Goal: Task Accomplishment & Management: Use online tool/utility

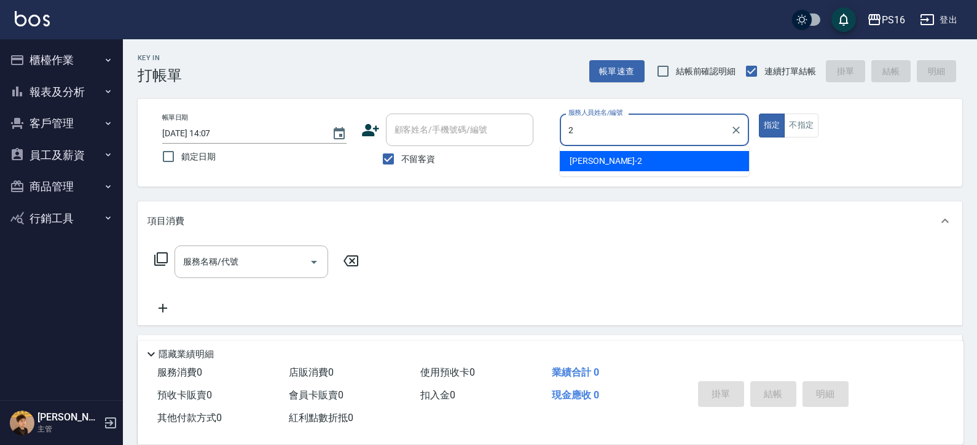
type input "[PERSON_NAME]-2"
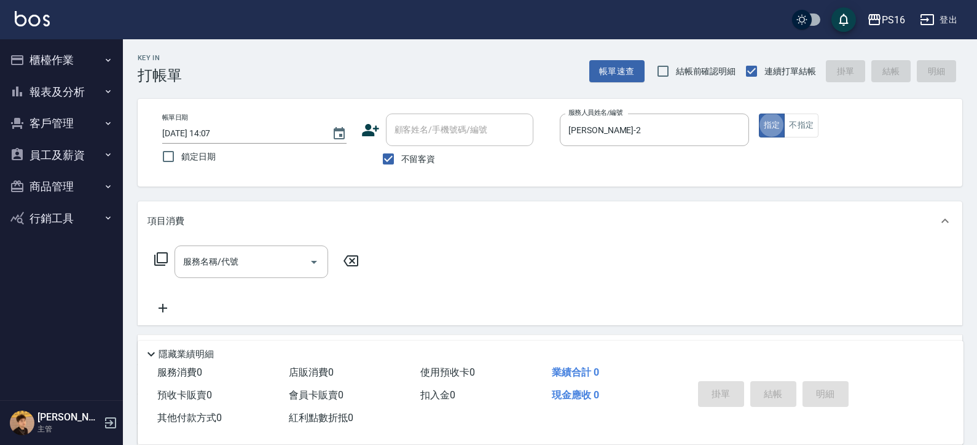
type button "true"
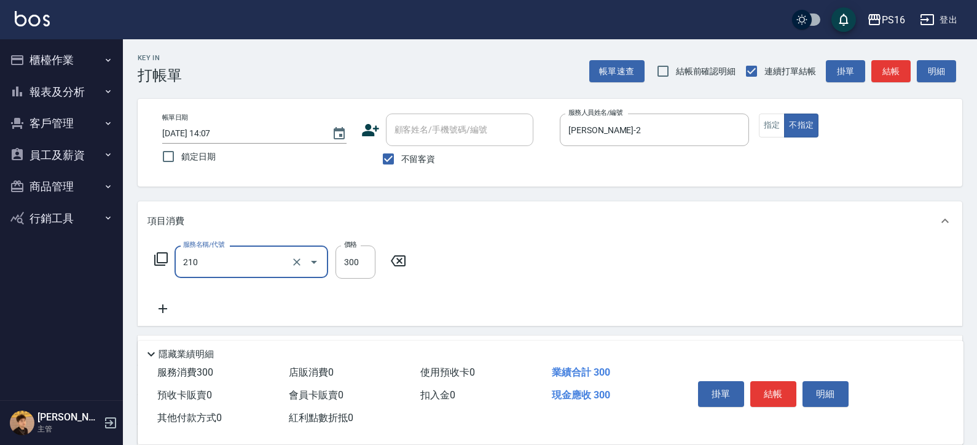
type input "[PERSON_NAME]洗髮精(210)"
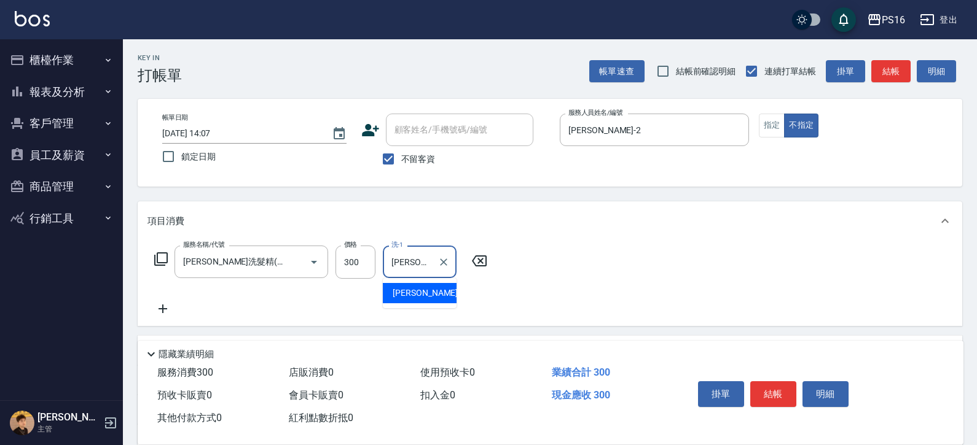
type input "[PERSON_NAME]-20"
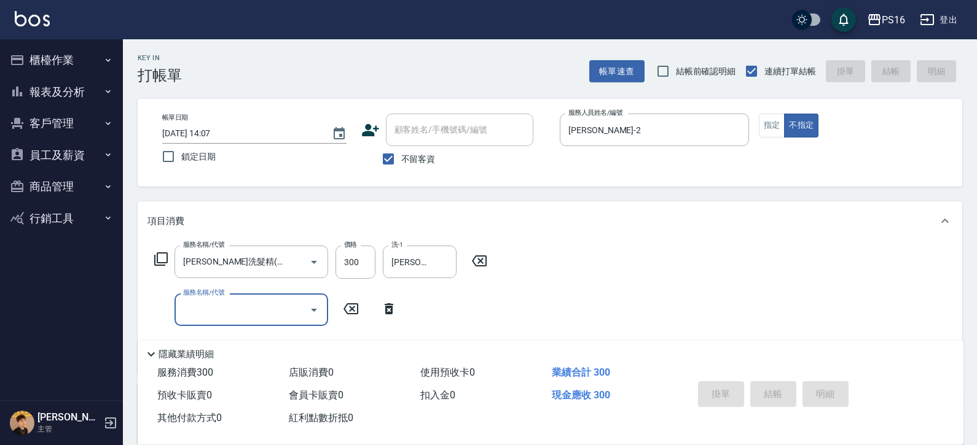
type input "[DATE] 14:08"
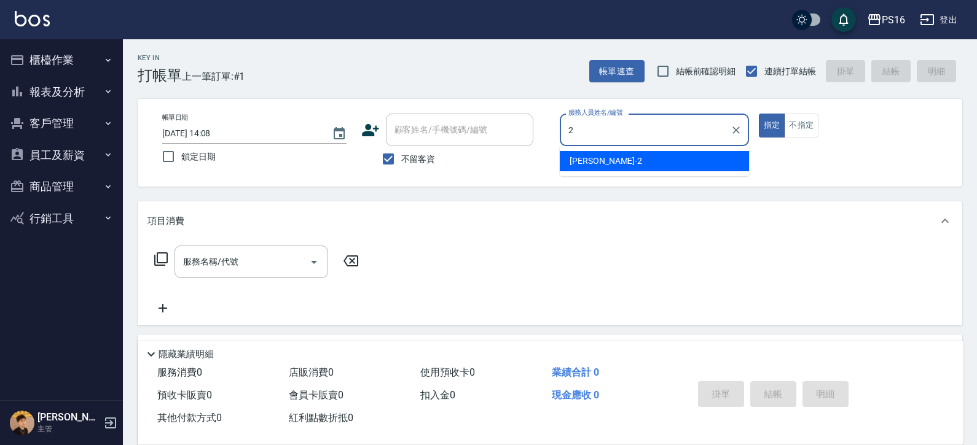
type input "[PERSON_NAME]-2"
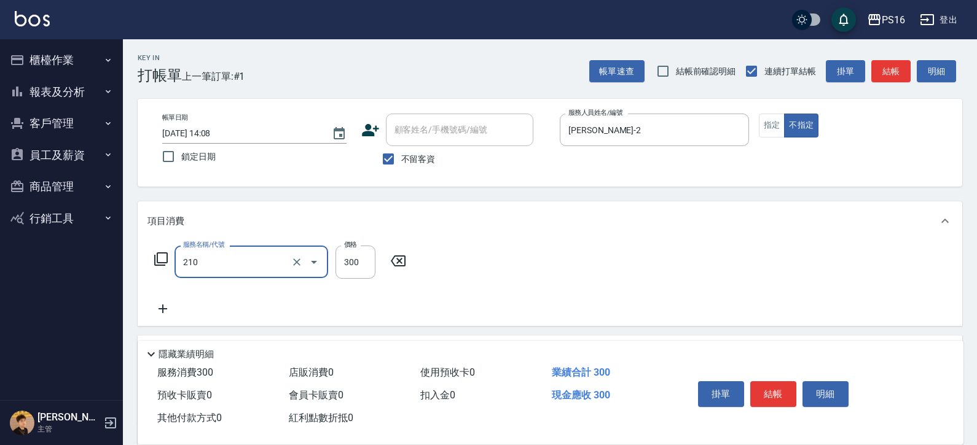
type input "[PERSON_NAME]洗髮精(210)"
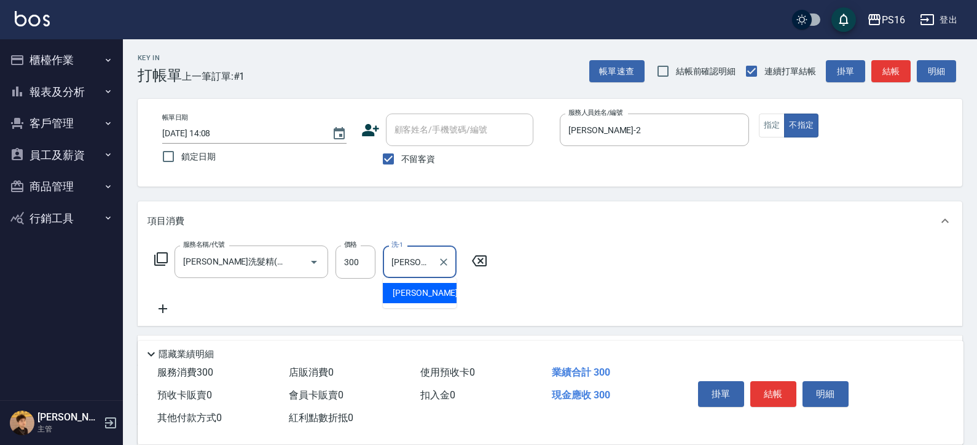
type input "[PERSON_NAME]-20"
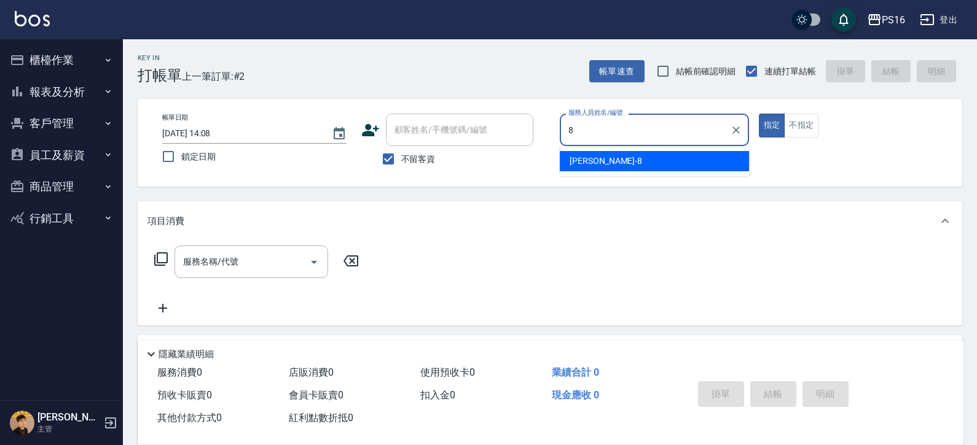
type input "[PERSON_NAME]-8"
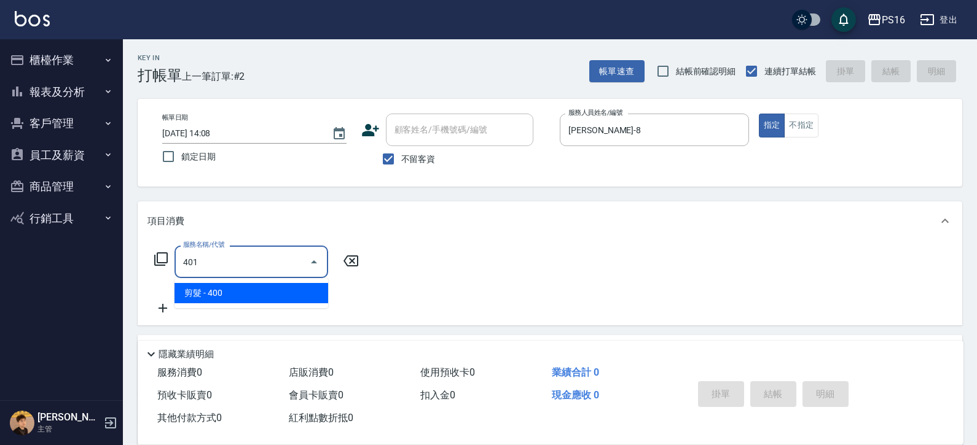
type input "剪髮(401)"
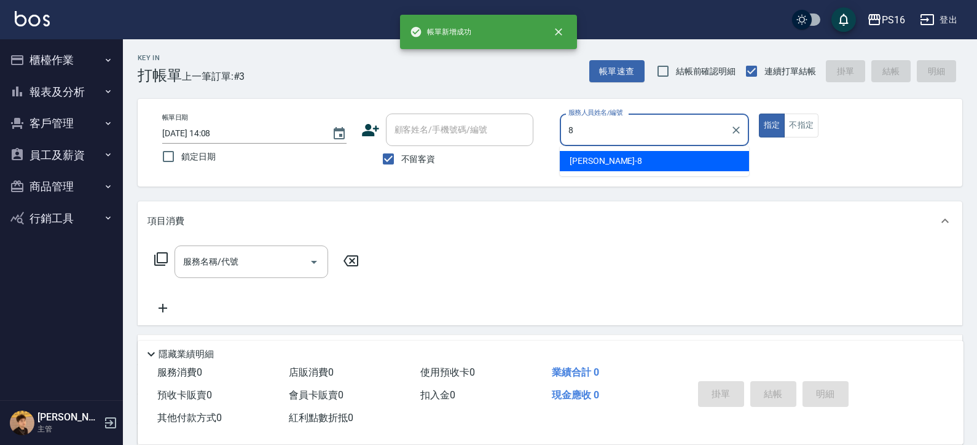
type input "[PERSON_NAME]-8"
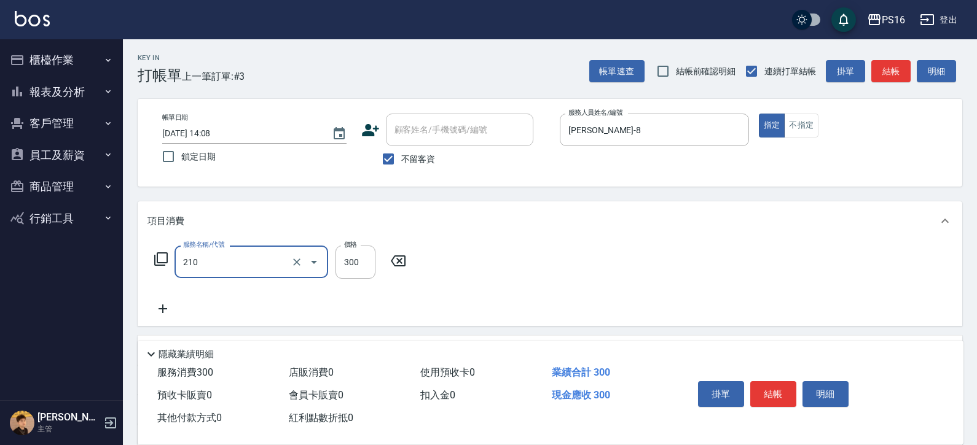
type input "[PERSON_NAME]洗髮精(210)"
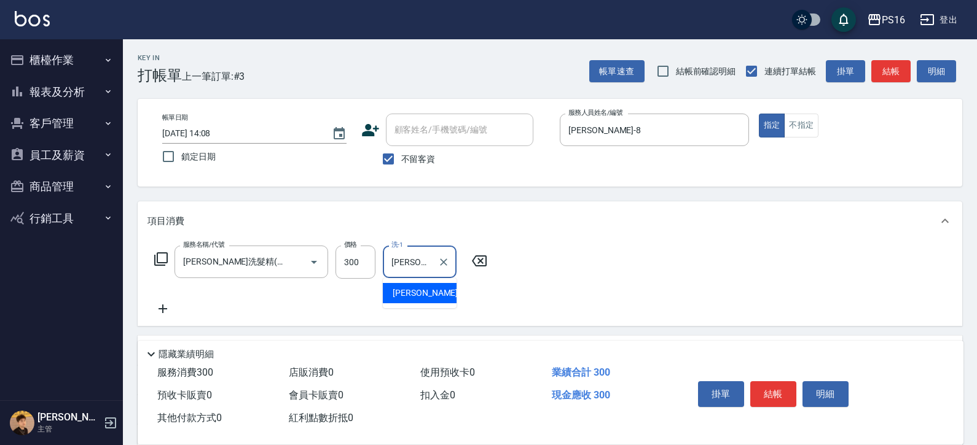
type input "[PERSON_NAME]-20"
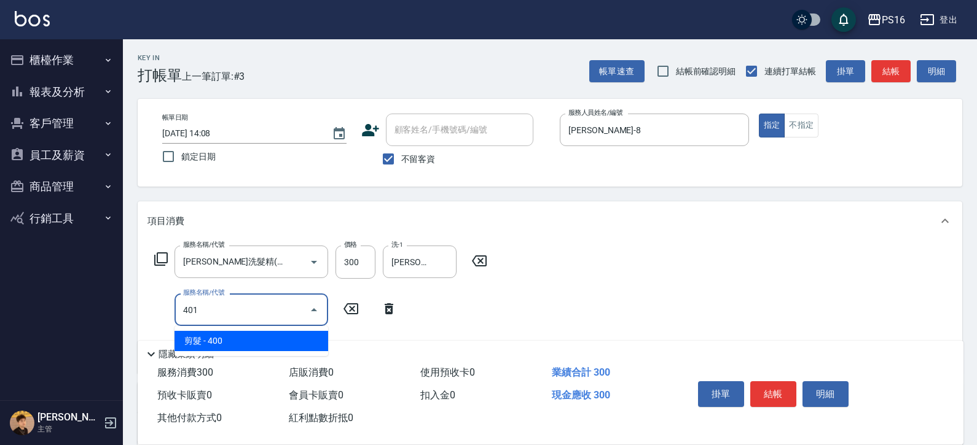
type input "剪髮(401)"
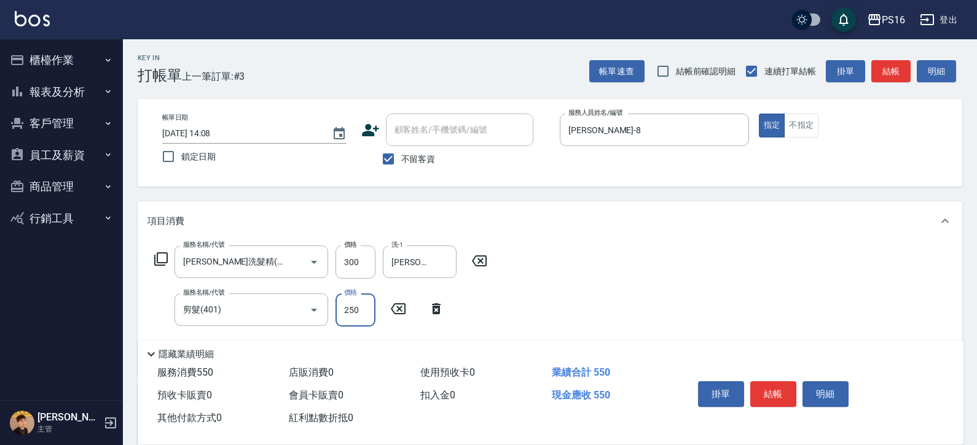
type input "250"
type input "補燙599以下(301)"
type input "300"
type input "[PERSON_NAME]-20"
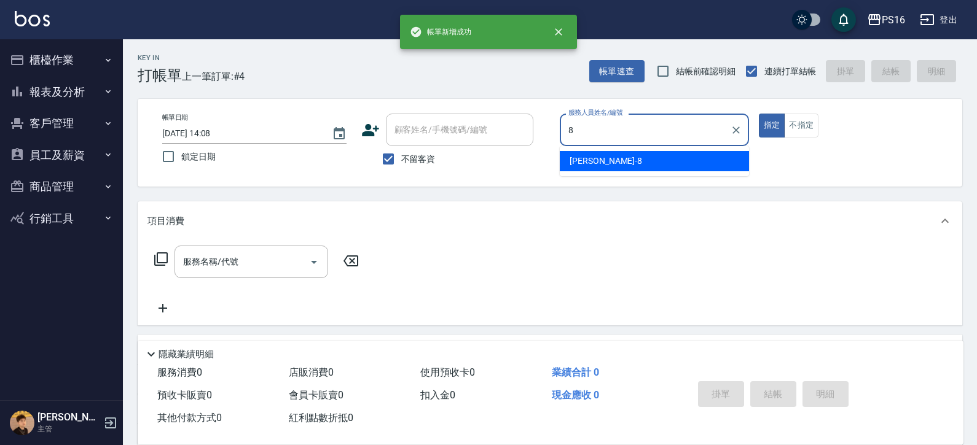
type input "[PERSON_NAME]-8"
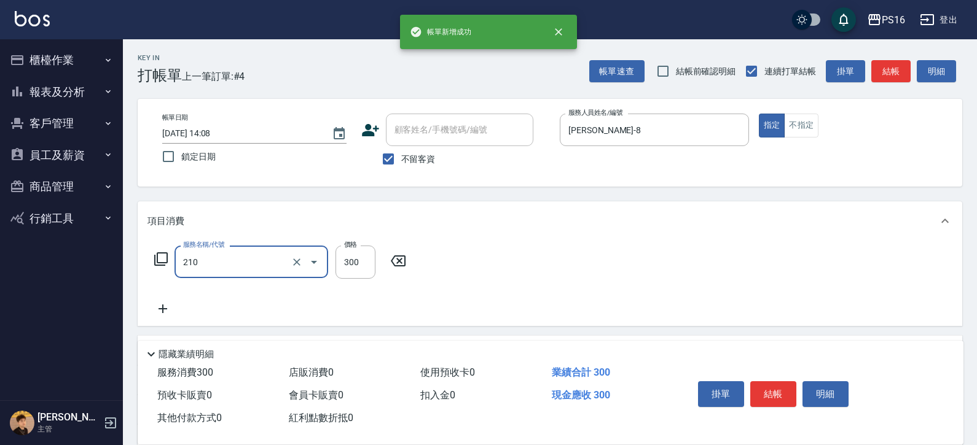
type input "[PERSON_NAME]洗髮精(210)"
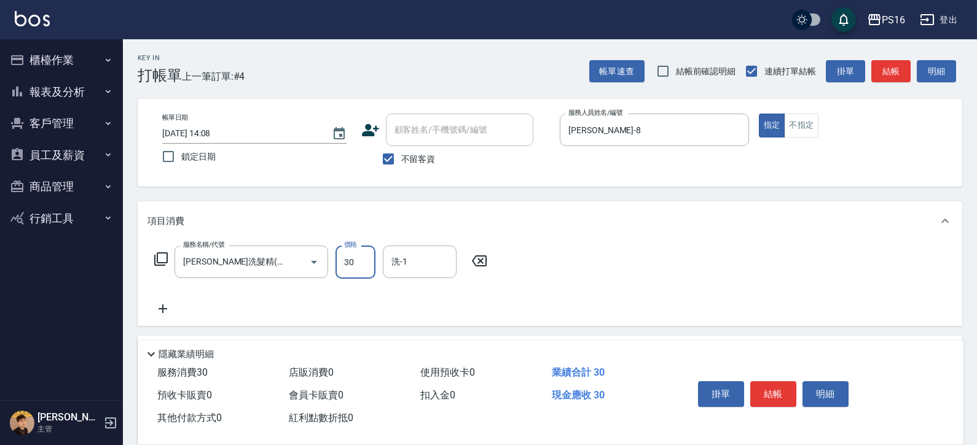
type input "300"
type input "[PERSON_NAME]-21"
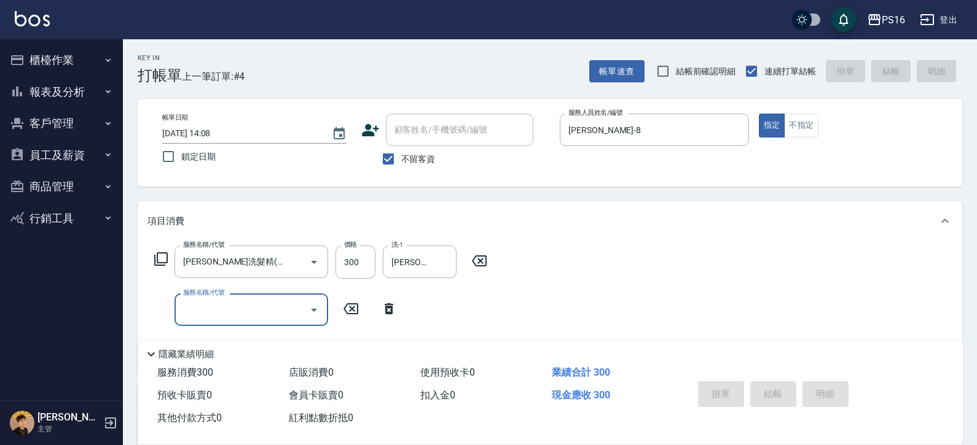
type input "[DATE] 14:09"
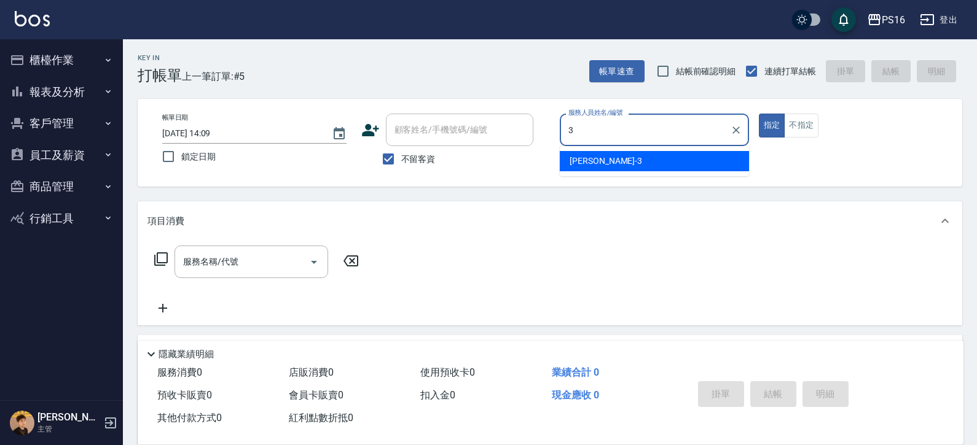
type input "[PERSON_NAME]-3"
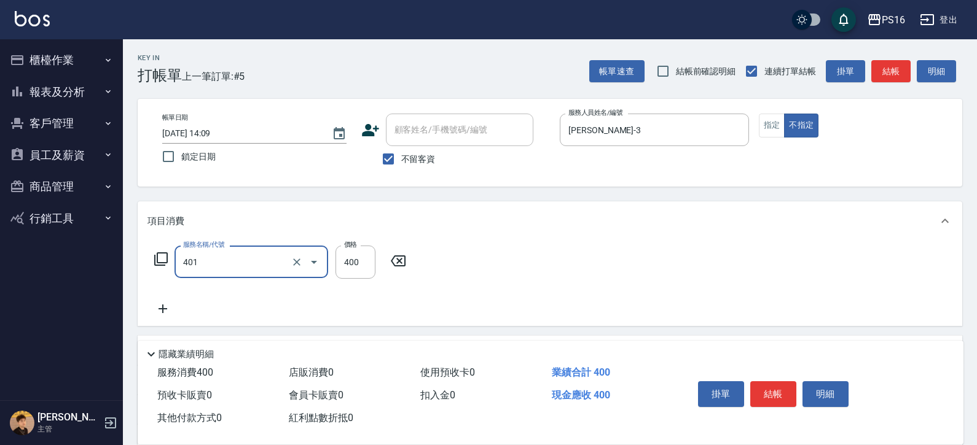
type input "剪髮(401)"
type input "150"
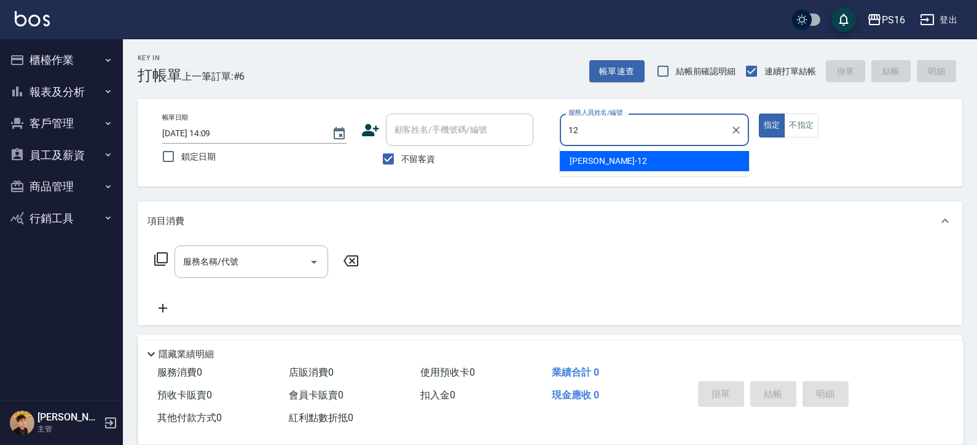
type input "[PERSON_NAME]-12"
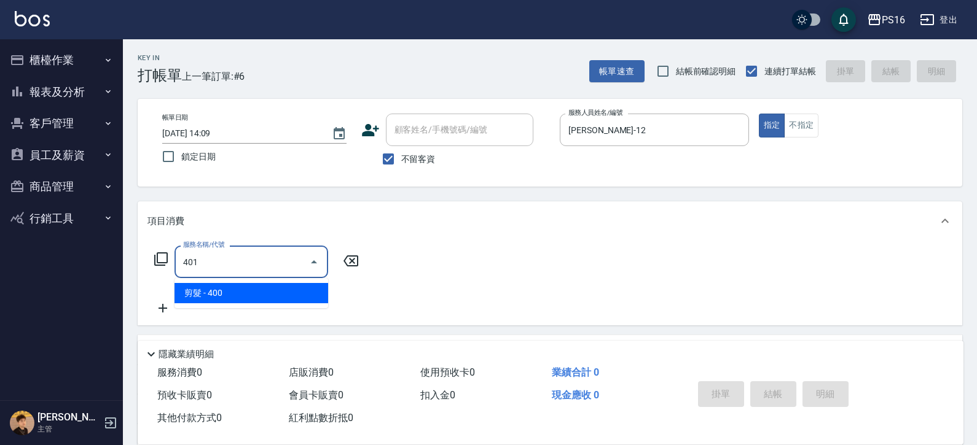
type input "剪髮(401)"
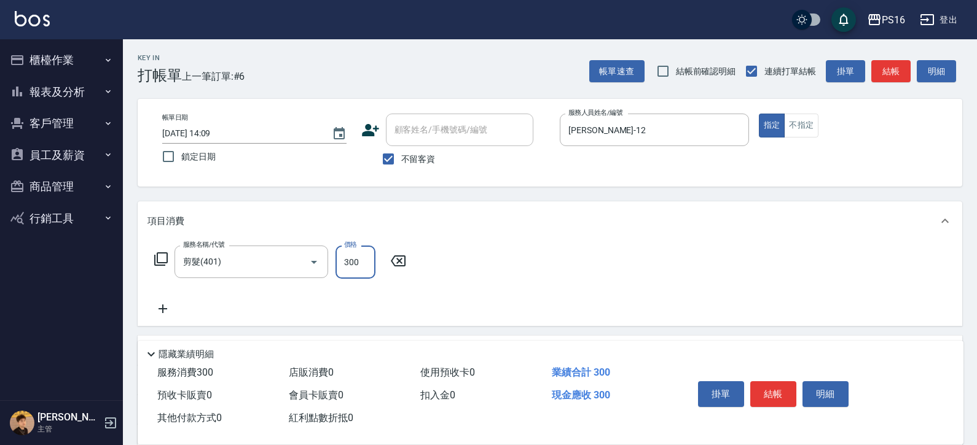
type input "300"
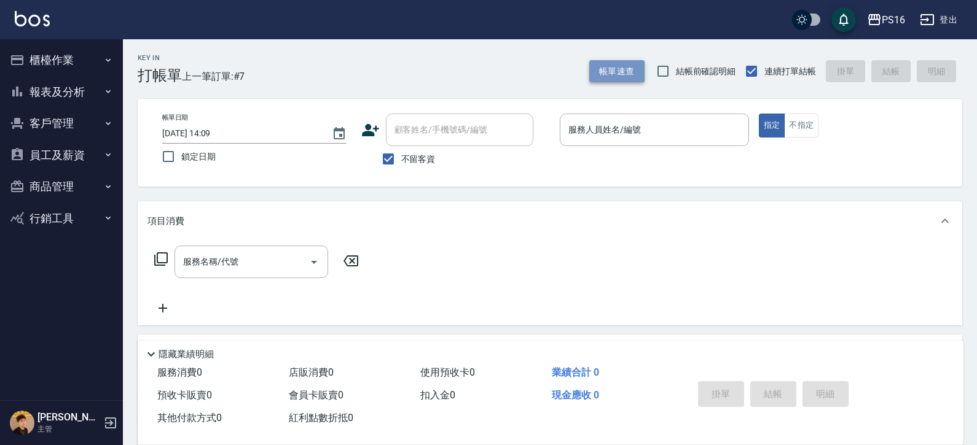
click at [607, 66] on button "帳單速查" at bounding box center [616, 71] width 55 height 23
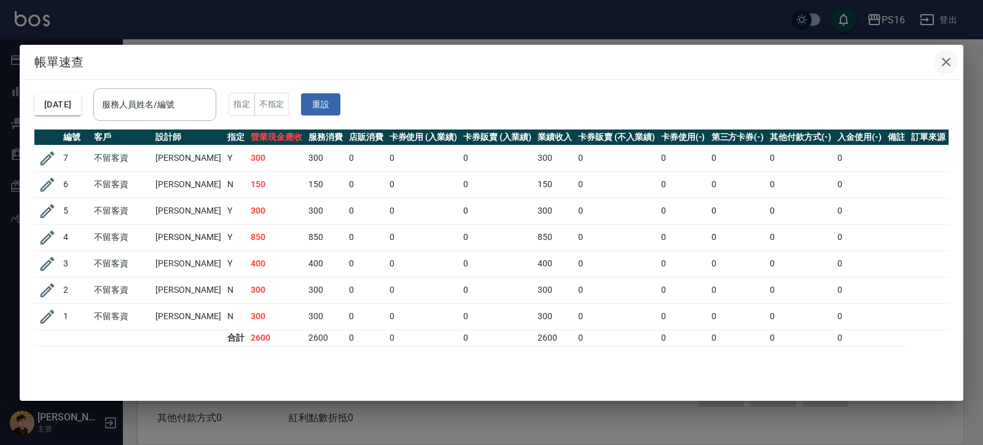
click at [607, 61] on icon "button" at bounding box center [945, 62] width 15 height 15
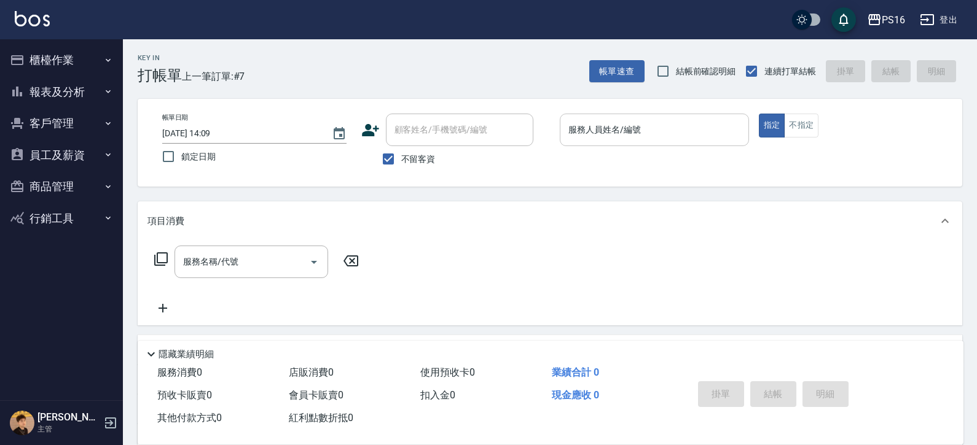
drag, startPoint x: 711, startPoint y: 111, endPoint x: 708, endPoint y: 123, distance: 11.9
click at [607, 114] on div "帳單日期 [DATE] 14:09 鎖定日期 顧客姓名/手機號碼/編號 顧客姓名/手機號碼/編號 不留客資 服務人員姓名/編號 服務人員姓名/編號 指定 不指定" at bounding box center [550, 143] width 824 height 88
click at [607, 163] on div "帳單日期 [DATE] 14:09 鎖定日期 顧客姓名/手機號碼/編號 顧客姓名/手機號碼/編號 不留客資 服務人員姓名/編號 服務人員姓名/編號 指定 不指定" at bounding box center [549, 143] width 795 height 58
click at [607, 121] on input "服務人員姓名/編號" at bounding box center [654, 129] width 178 height 21
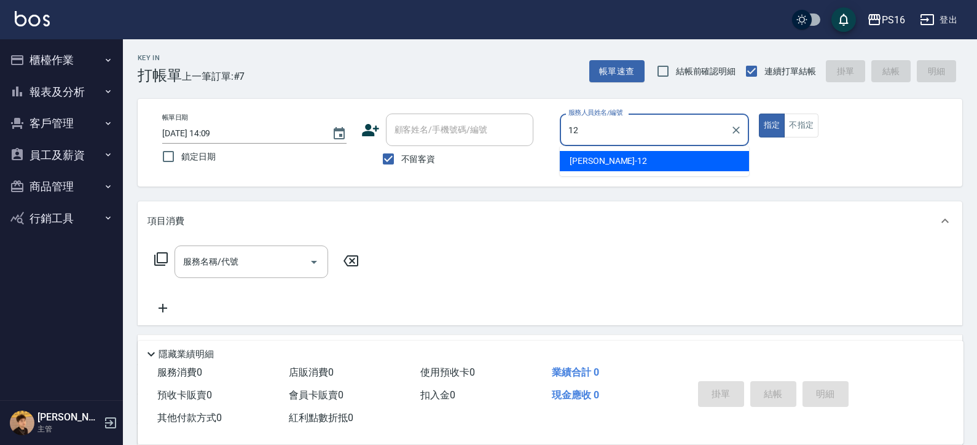
type input "[PERSON_NAME]-12"
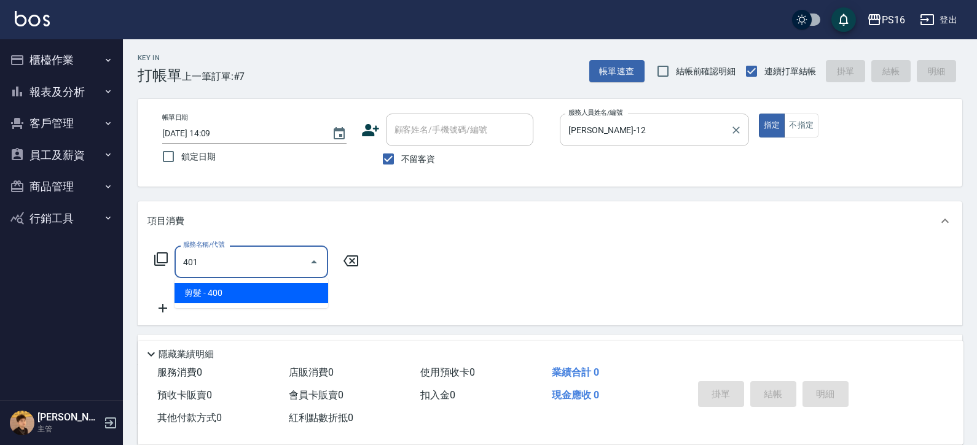
type input "剪髮(401)"
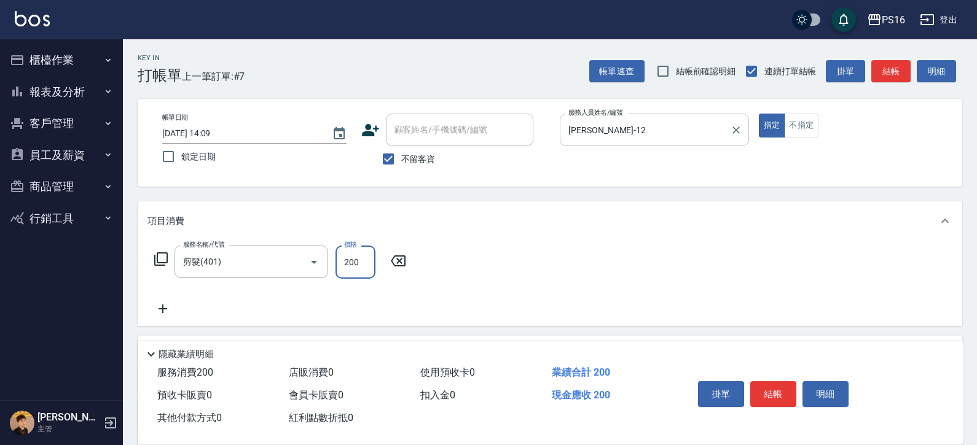
type input "200"
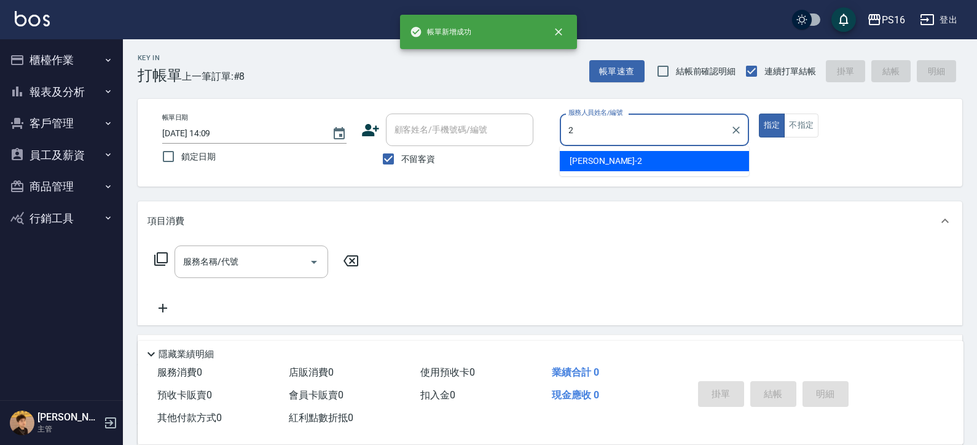
type input "[PERSON_NAME]-2"
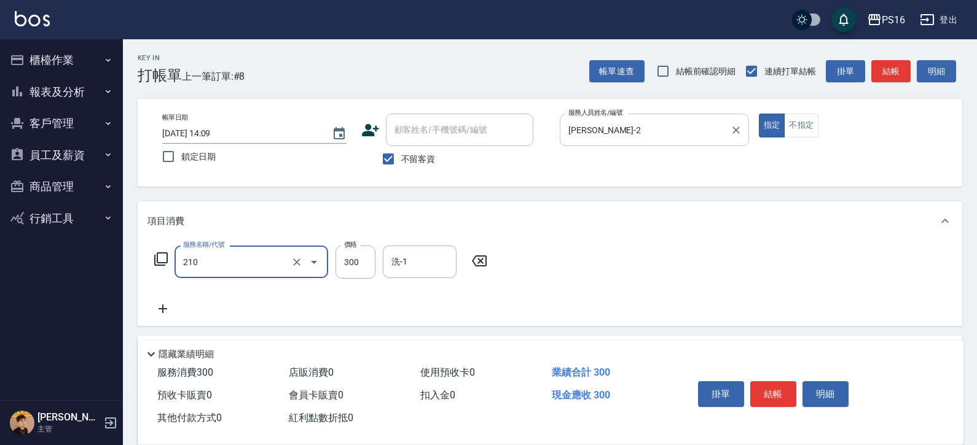
type input "[PERSON_NAME]洗髮精(210)"
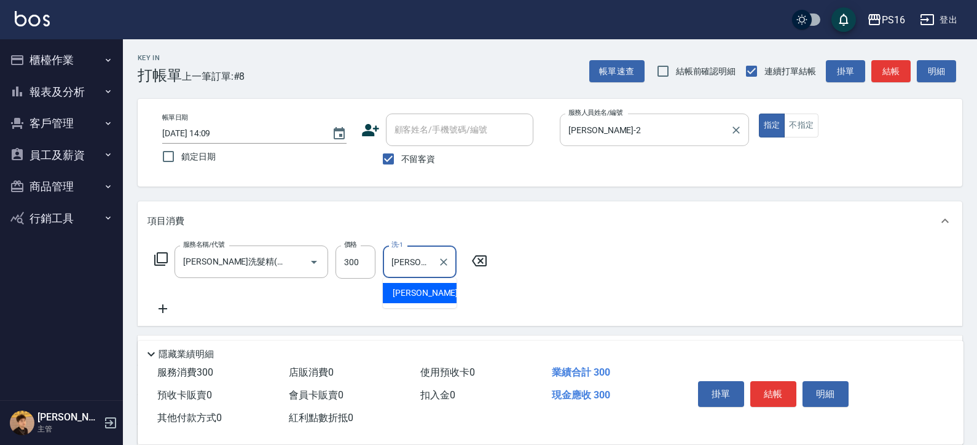
type input "[PERSON_NAME]-21"
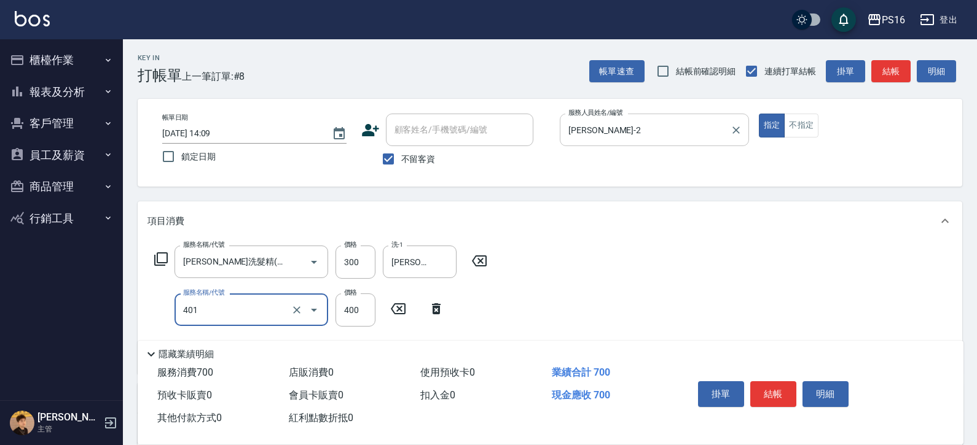
type input "剪髮(401)"
type input "50"
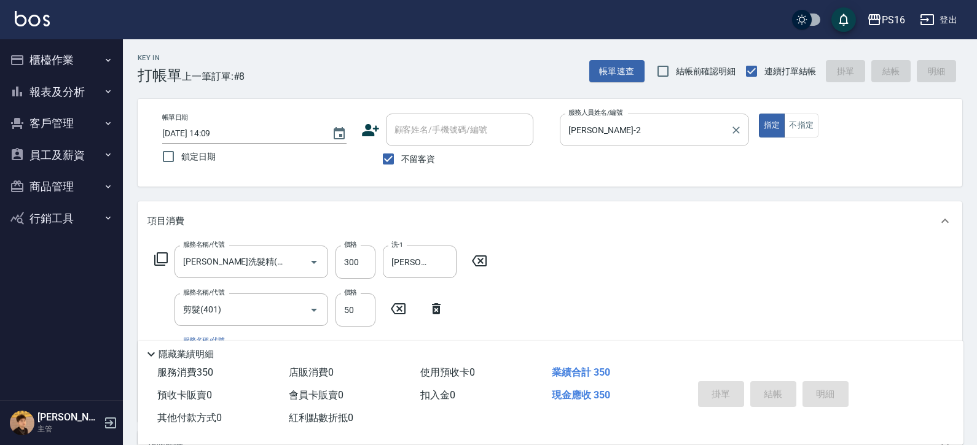
type input "[DATE] 14:10"
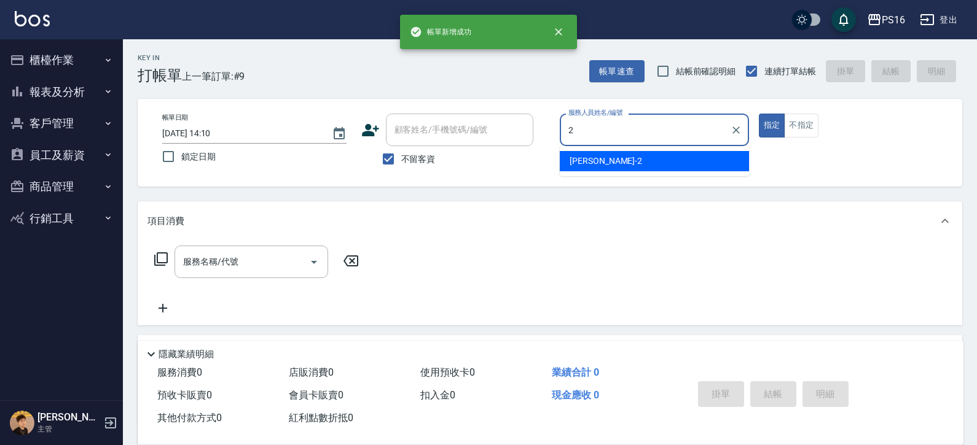
type input "[PERSON_NAME]-2"
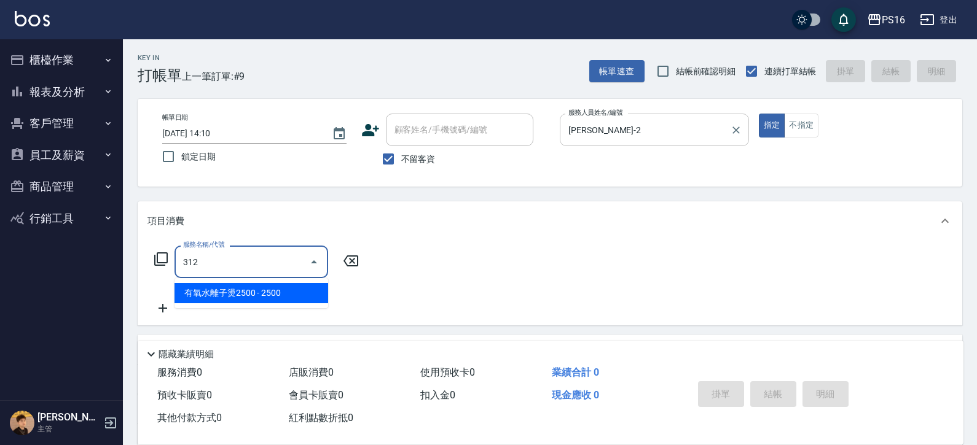
type input "有氧水離子燙2500(312)"
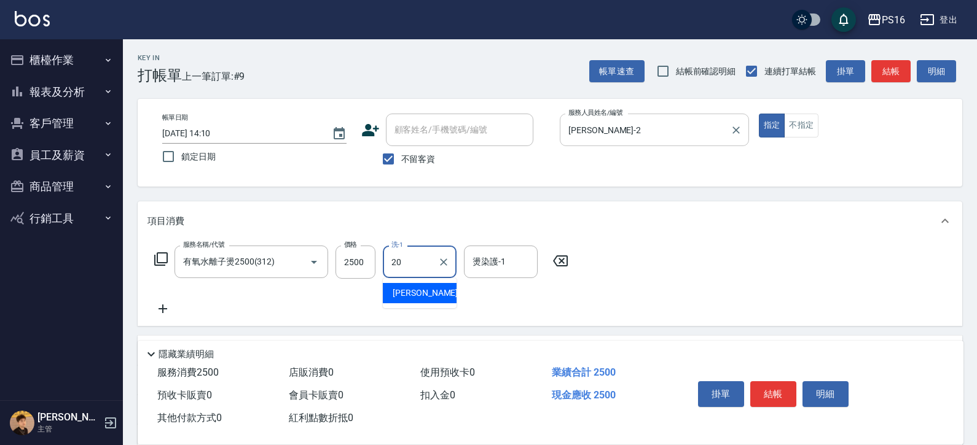
type input "[PERSON_NAME]-20"
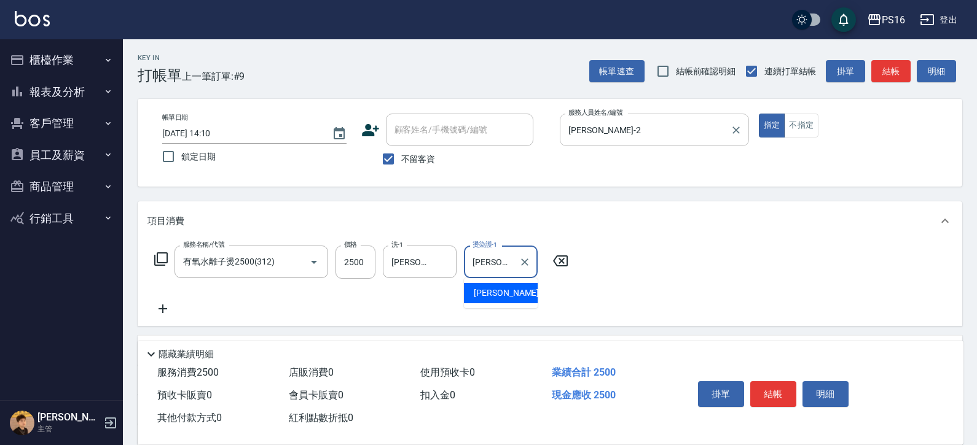
type input "[PERSON_NAME]-20"
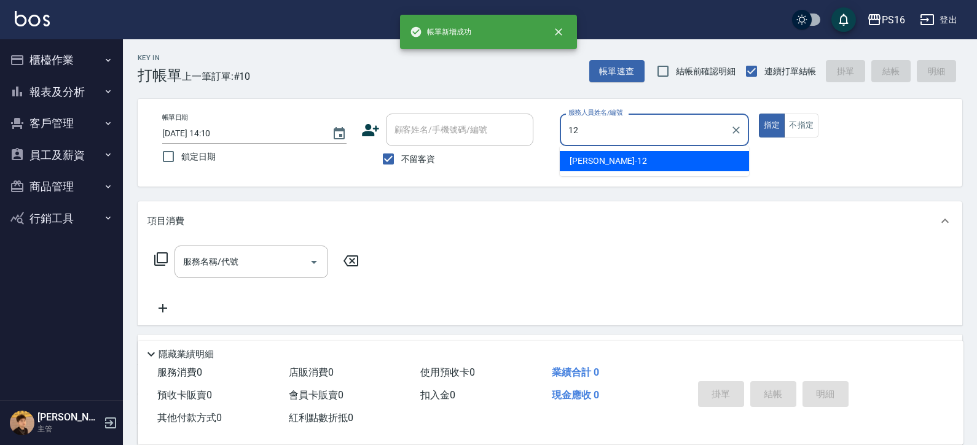
type input "[PERSON_NAME]-12"
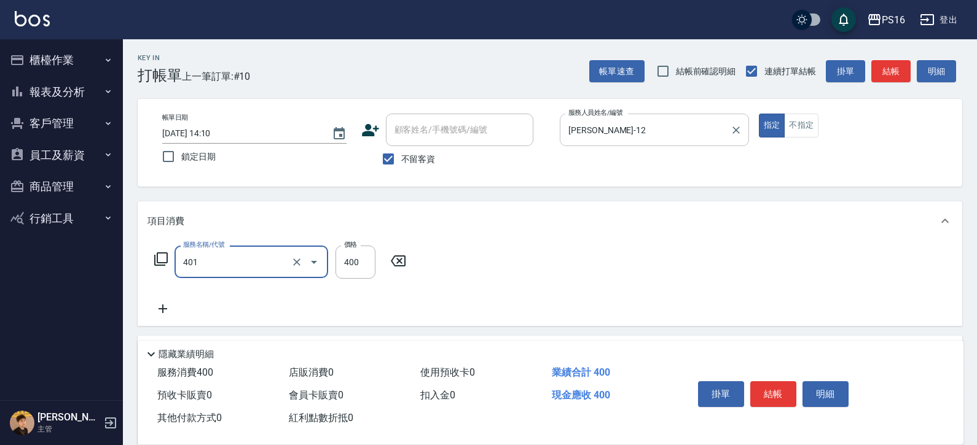
type input "剪髮(401)"
type input "300"
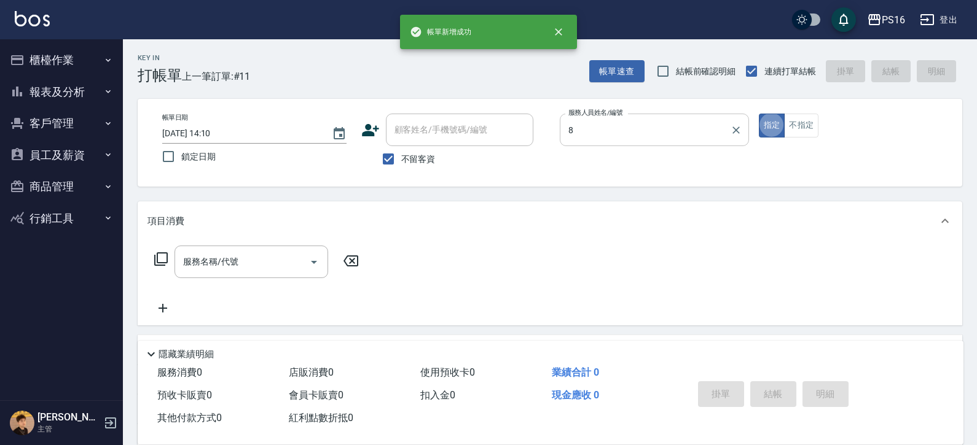
type input "[PERSON_NAME]-8"
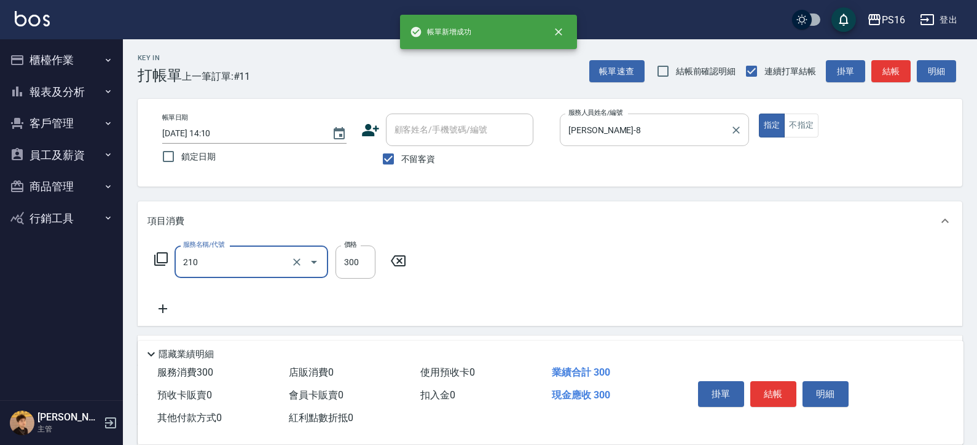
type input "[PERSON_NAME]洗髮精(210)"
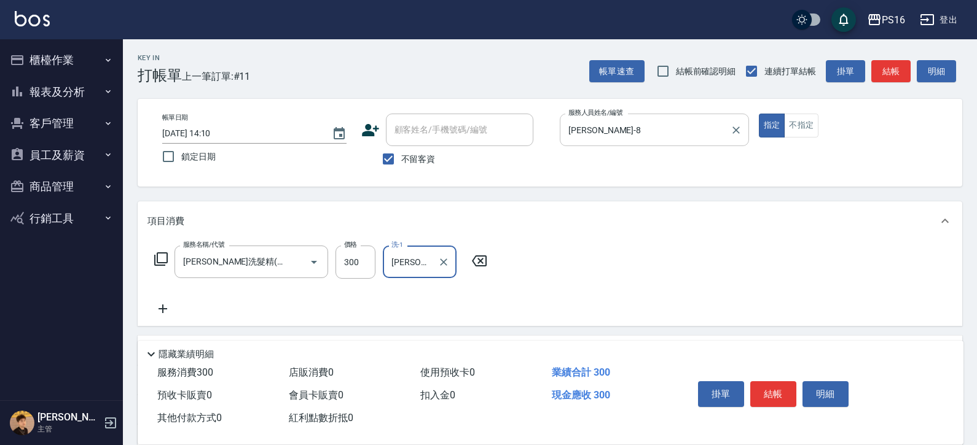
type input "[PERSON_NAME]-8"
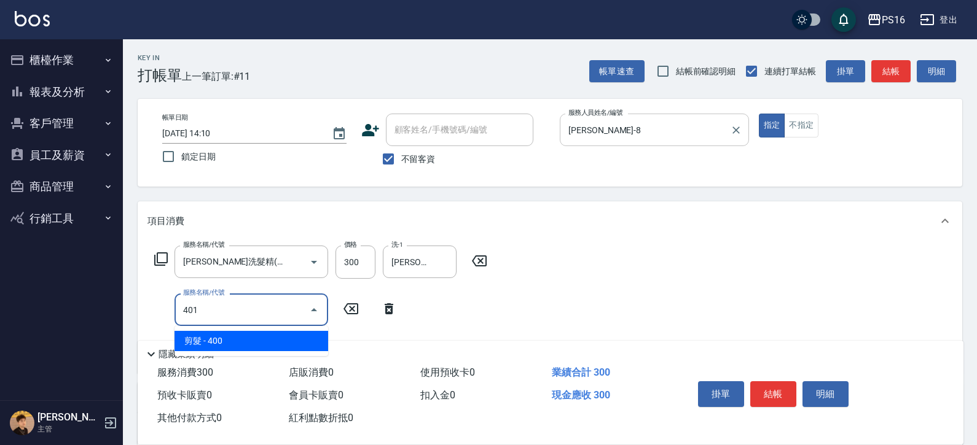
type input "剪髮(401)"
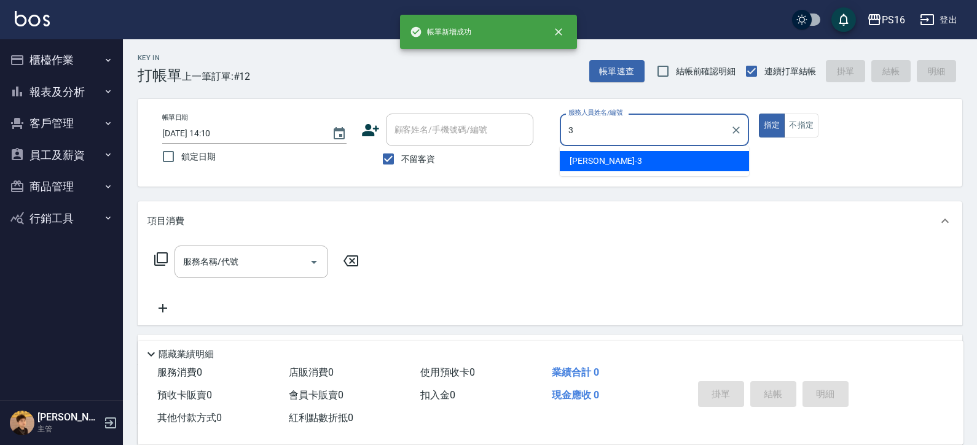
type input "[PERSON_NAME]-3"
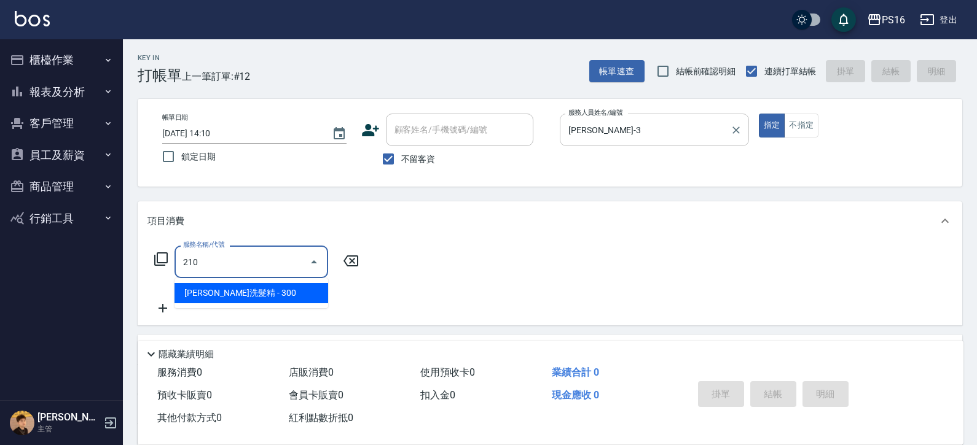
type input "[PERSON_NAME]洗髮精(210)"
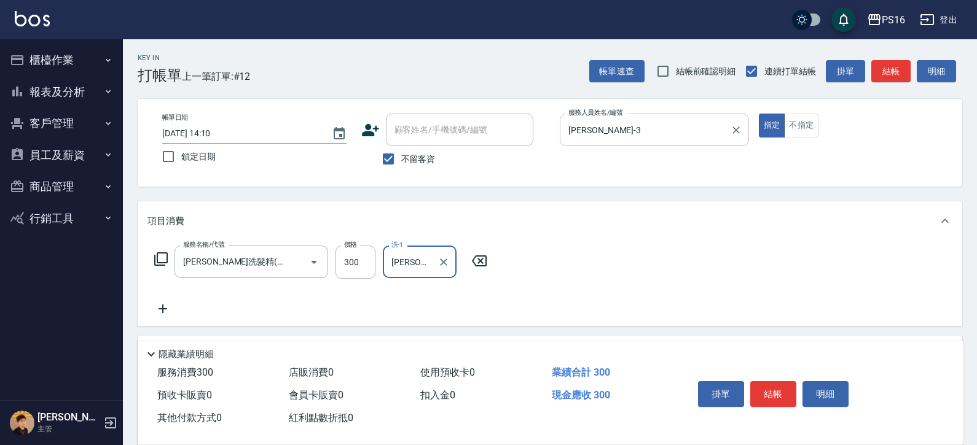
type input "[PERSON_NAME]-3"
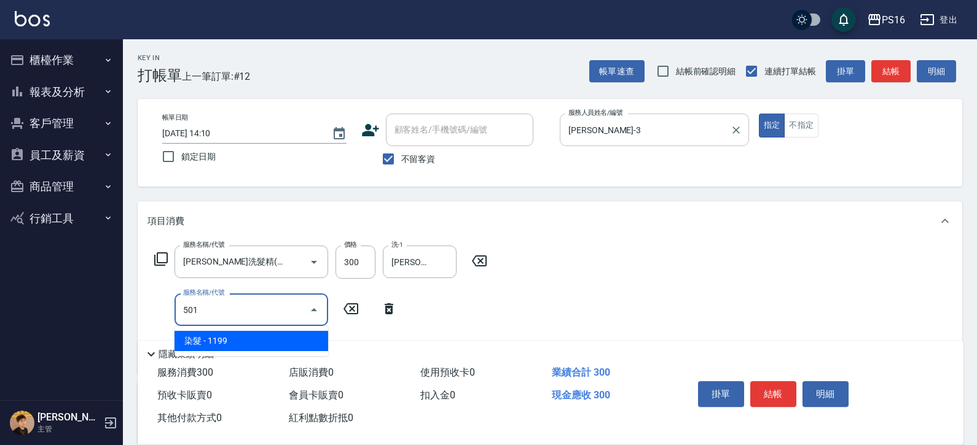
type input "染髮(501)"
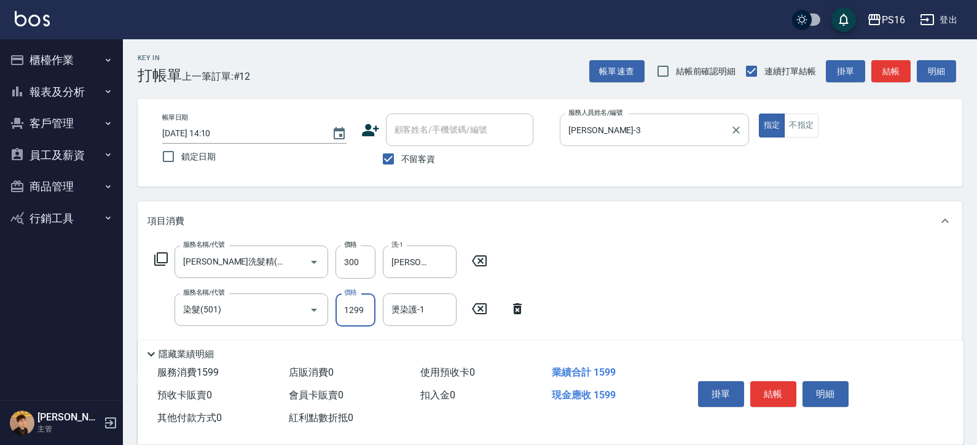
type input "1299"
type input "[PERSON_NAME]-3"
